Goal: Task Accomplishment & Management: Use online tool/utility

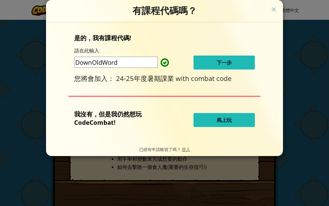
click at [274, 10] on img at bounding box center [273, 10] width 7 height 8
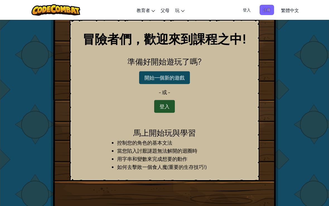
click at [307, 149] on div "冒險者們，歡迎來到課程之中! 準備好開始遊玩了嗎? 開始一個新的遊戲 - 或 - 登入 馬上開始玩與學習 控制您的角色的基本文法 當您陷入討厭謎題無法解開的迴…" at bounding box center [164, 116] width 329 height 192
click at [181, 75] on button "開始一個新的遊戲" at bounding box center [164, 77] width 51 height 13
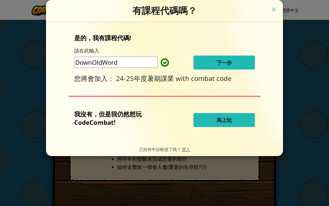
click at [247, 121] on button "馬上玩" at bounding box center [224, 120] width 61 height 14
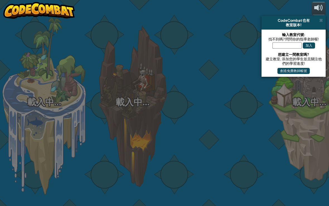
select select "zh-HANT"
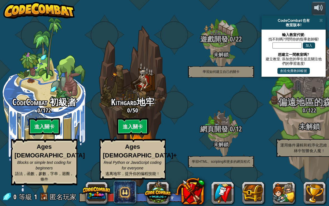
click at [50, 96] on span "CodeCombat 初級者" at bounding box center [44, 102] width 64 height 12
select select "zh-HANT"
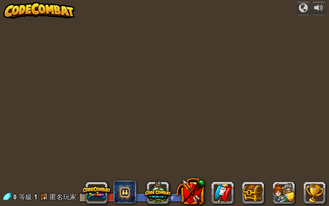
select select "zh-HANT"
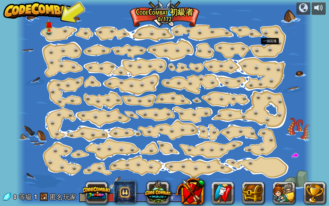
click at [274, 50] on link at bounding box center [271, 49] width 11 height 8
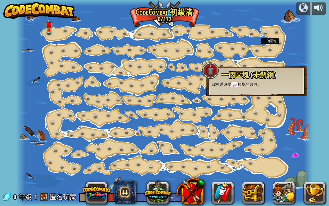
click at [279, 43] on link at bounding box center [281, 42] width 11 height 8
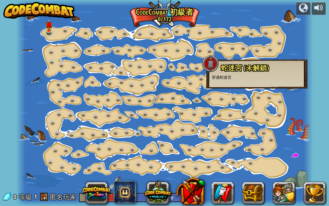
click at [254, 64] on span "蛇迷宮 (未解鎖)" at bounding box center [245, 67] width 48 height 9
click at [270, 51] on link at bounding box center [271, 49] width 11 height 8
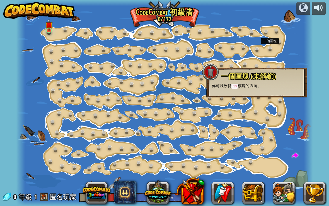
click at [129, 193] on span at bounding box center [125, 192] width 22 height 22
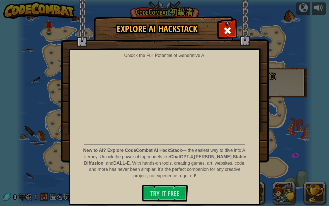
click at [233, 37] on div at bounding box center [228, 30] width 18 height 18
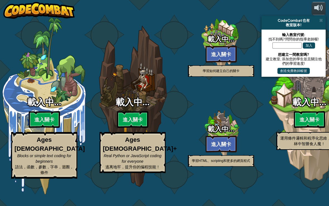
select select "zh-HANT"
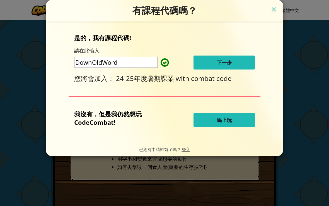
click at [226, 68] on button "下一步" at bounding box center [224, 63] width 61 height 14
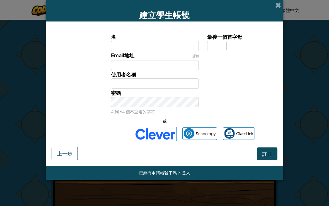
click at [176, 37] on label "名" at bounding box center [155, 37] width 88 height 8
click at [176, 41] on input "名" at bounding box center [155, 46] width 88 height 10
click at [277, 6] on span at bounding box center [279, 5] width 6 height 6
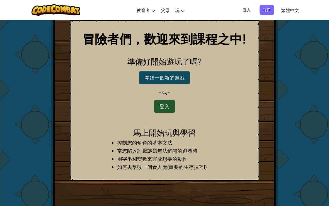
click at [164, 11] on link "父母" at bounding box center [165, 10] width 15 height 15
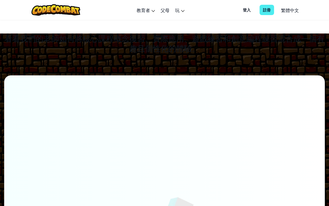
click at [170, 3] on link "父母" at bounding box center [165, 10] width 15 height 15
click at [165, 12] on link "父母" at bounding box center [165, 10] width 15 height 15
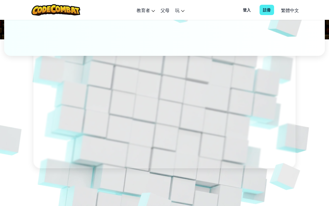
scroll to position [201, 0]
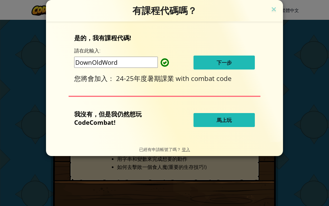
click at [272, 13] on img at bounding box center [273, 10] width 7 height 8
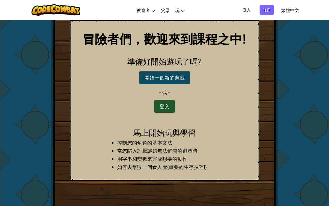
click at [179, 83] on button "開始一個新的遊戲" at bounding box center [164, 77] width 51 height 13
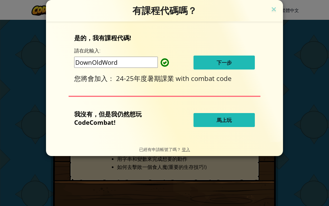
click at [237, 124] on button "馬上玩" at bounding box center [224, 120] width 61 height 14
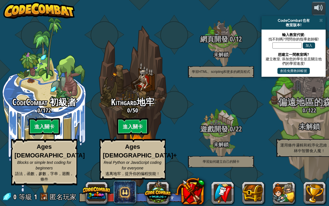
select select "zh-HANT"
click at [59, 128] on btn "進入關卡" at bounding box center [44, 126] width 31 height 17
select select "zh-HANT"
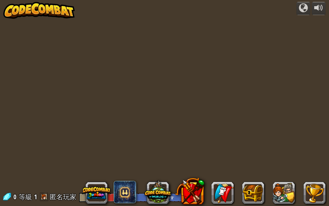
select select "zh-HANT"
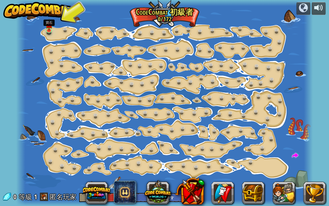
click at [47, 28] on img at bounding box center [48, 24] width 7 height 13
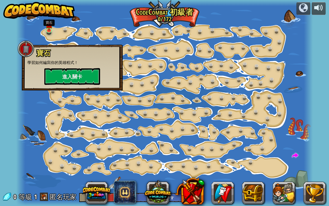
click at [85, 80] on button "進入關卡" at bounding box center [72, 76] width 56 height 17
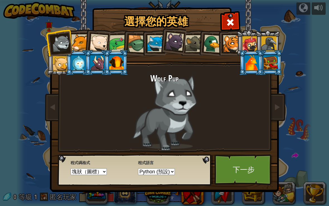
click at [271, 65] on div at bounding box center [271, 62] width 15 height 15
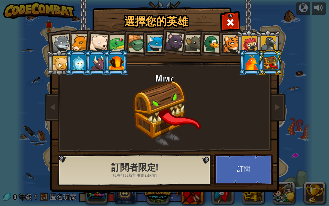
click at [259, 70] on div at bounding box center [252, 62] width 15 height 15
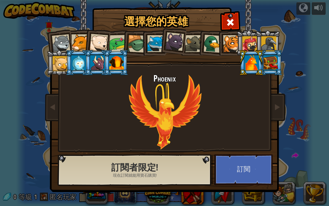
click at [122, 65] on div at bounding box center [116, 62] width 15 height 15
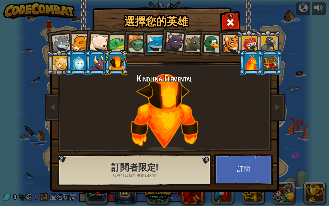
click at [100, 59] on div at bounding box center [97, 62] width 15 height 15
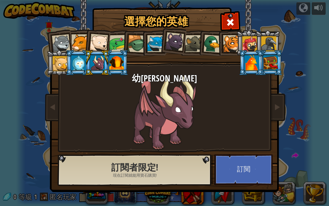
click at [116, 67] on div at bounding box center [116, 62] width 15 height 15
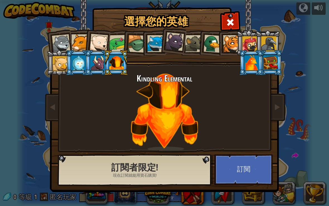
click at [80, 63] on div at bounding box center [78, 62] width 15 height 15
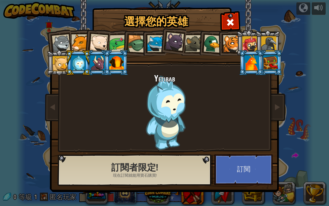
click at [99, 68] on div at bounding box center [97, 62] width 15 height 15
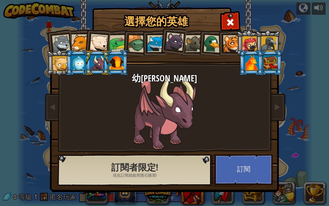
click at [63, 67] on div at bounding box center [60, 63] width 15 height 15
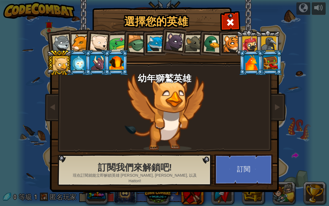
click at [259, 70] on div at bounding box center [252, 62] width 15 height 15
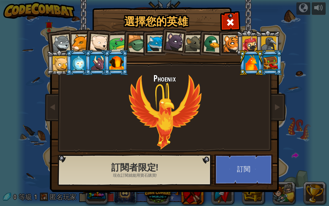
click at [270, 65] on div at bounding box center [271, 62] width 15 height 15
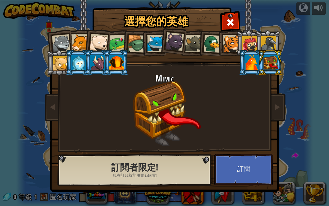
click at [268, 50] on div at bounding box center [269, 43] width 15 height 15
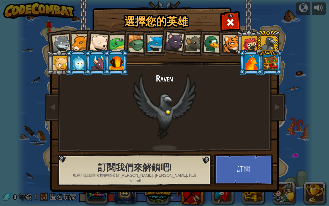
click at [252, 39] on div at bounding box center [250, 43] width 15 height 15
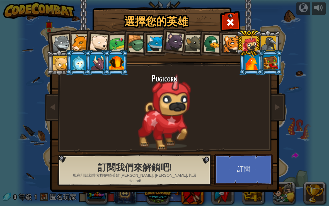
click at [221, 44] on li at bounding box center [229, 42] width 25 height 25
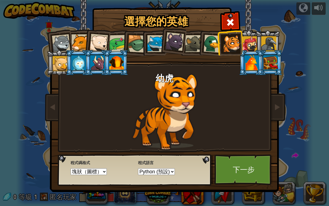
click at [211, 46] on div at bounding box center [213, 44] width 18 height 18
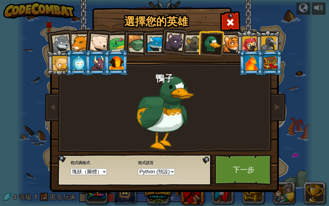
click at [193, 45] on div at bounding box center [193, 43] width 17 height 17
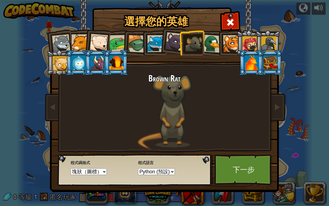
click at [168, 40] on div at bounding box center [175, 41] width 19 height 19
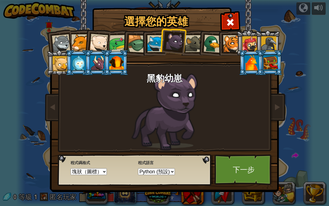
click at [152, 40] on div at bounding box center [155, 43] width 17 height 17
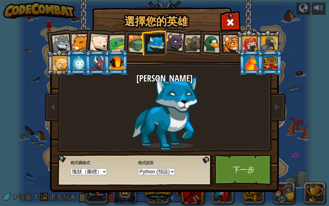
click at [137, 45] on div at bounding box center [137, 44] width 18 height 18
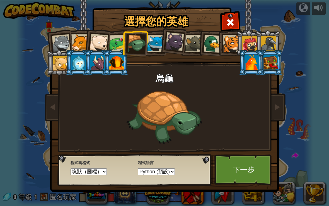
click at [119, 41] on div at bounding box center [117, 43] width 17 height 17
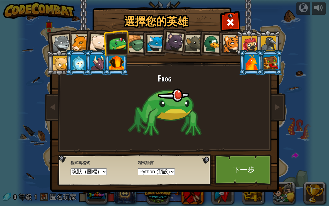
click at [94, 45] on div at bounding box center [99, 43] width 18 height 18
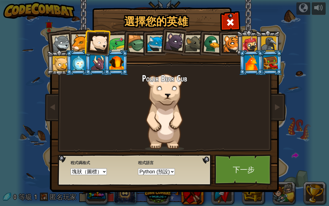
click at [84, 42] on div at bounding box center [79, 42] width 17 height 17
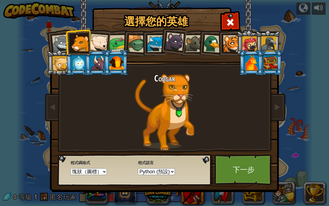
click at [79, 45] on div at bounding box center [79, 42] width 17 height 17
click at [60, 46] on div at bounding box center [61, 43] width 18 height 18
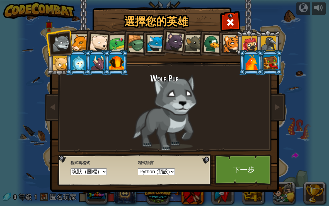
click at [259, 70] on div at bounding box center [252, 62] width 15 height 15
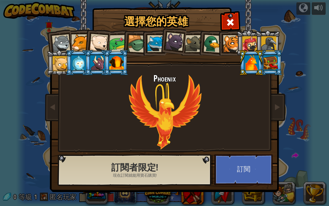
click at [228, 22] on span at bounding box center [230, 22] width 9 height 9
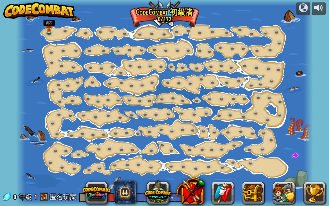
click at [49, 30] on img at bounding box center [48, 24] width 7 height 13
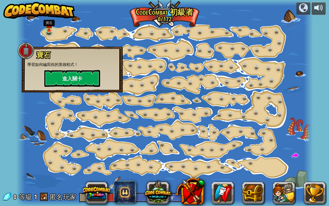
click at [78, 75] on button "進入關卡" at bounding box center [72, 78] width 56 height 17
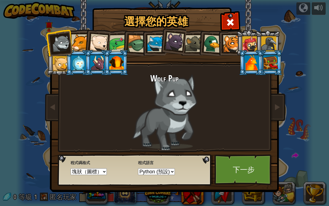
click at [259, 70] on div at bounding box center [252, 62] width 15 height 15
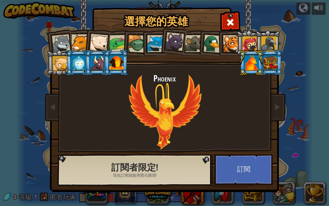
click at [254, 177] on button "訂閱" at bounding box center [244, 169] width 58 height 31
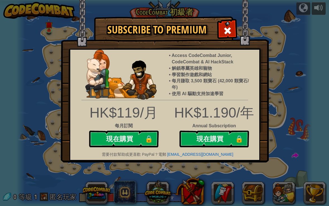
click at [224, 22] on img at bounding box center [165, 81] width 208 height 162
click at [227, 30] on span at bounding box center [227, 30] width 9 height 9
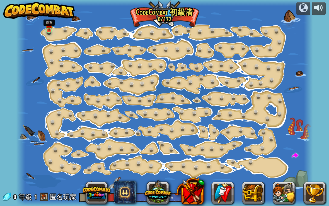
click at [50, 28] on img at bounding box center [48, 24] width 7 height 13
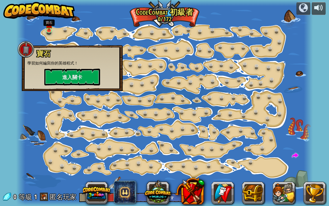
click at [70, 80] on button "進入關卡" at bounding box center [72, 77] width 56 height 17
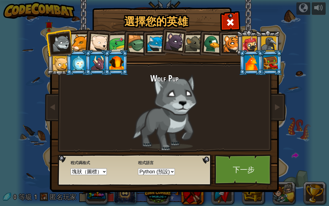
click at [69, 45] on div at bounding box center [61, 43] width 18 height 18
click at [208, 45] on div at bounding box center [213, 44] width 18 height 18
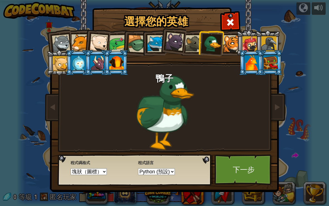
click at [153, 45] on div at bounding box center [155, 43] width 17 height 17
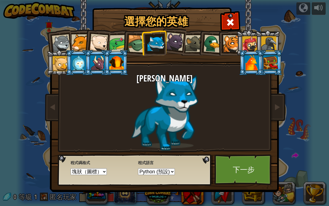
click at [252, 168] on link "下一步" at bounding box center [244, 169] width 58 height 31
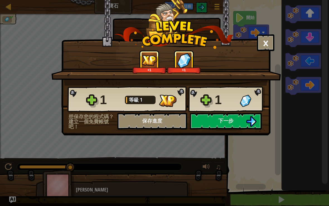
click at [252, 118] on img at bounding box center [251, 121] width 11 height 11
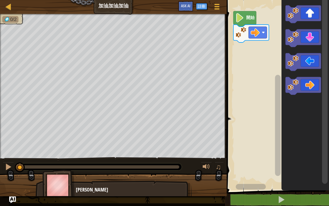
click at [80, 190] on div "[PERSON_NAME]" at bounding box center [131, 189] width 110 height 7
click at [61, 188] on img at bounding box center [58, 185] width 32 height 31
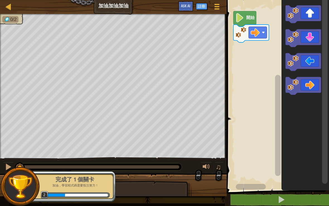
click at [209, 171] on div at bounding box center [206, 166] width 7 height 7
click at [221, 167] on span "♫" at bounding box center [219, 167] width 6 height 8
click at [207, 168] on div at bounding box center [206, 166] width 7 height 7
